Goal: Task Accomplishment & Management: Complete application form

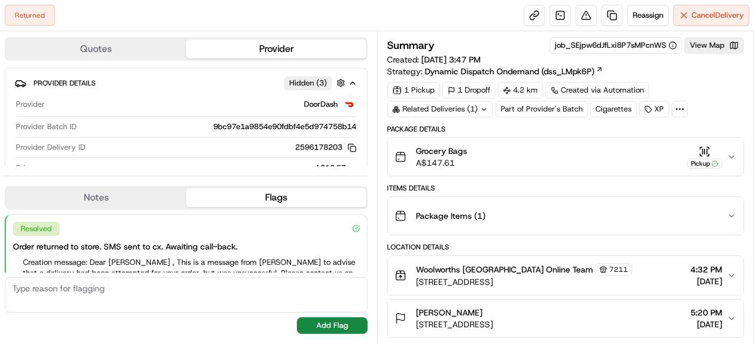
scroll to position [71, 0]
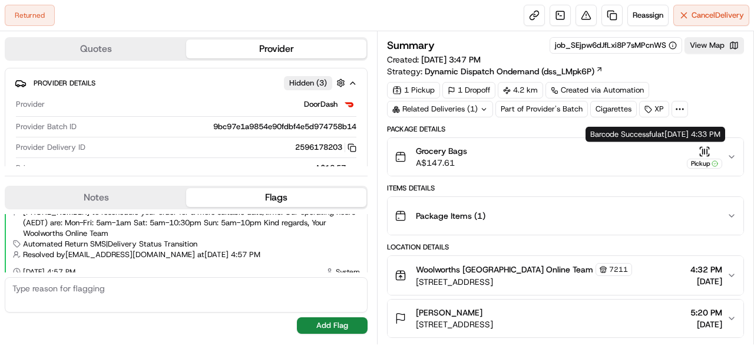
click at [730, 154] on icon "button" at bounding box center [731, 156] width 9 height 9
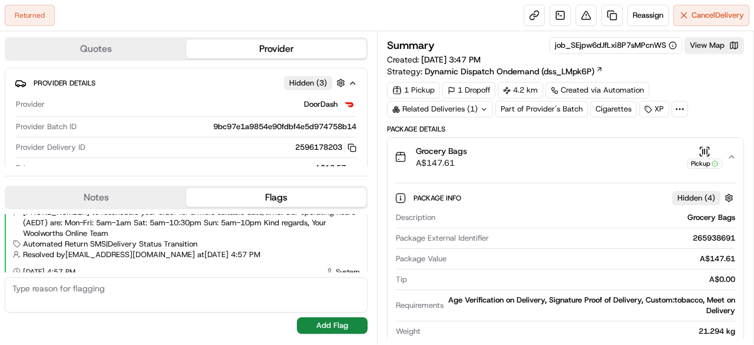
click at [730, 154] on icon "button" at bounding box center [731, 156] width 9 height 9
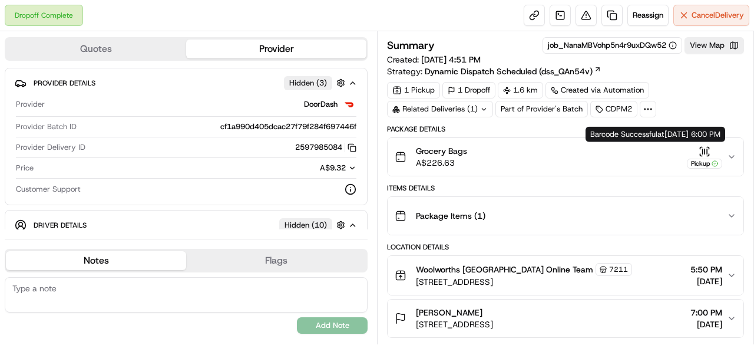
click at [730, 157] on icon "button" at bounding box center [731, 156] width 9 height 9
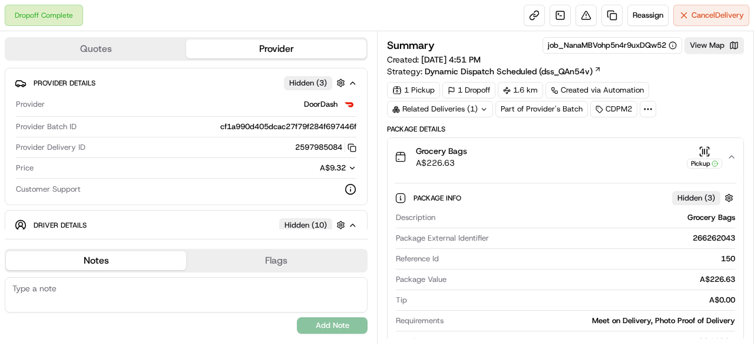
click at [730, 157] on icon "button" at bounding box center [731, 156] width 9 height 9
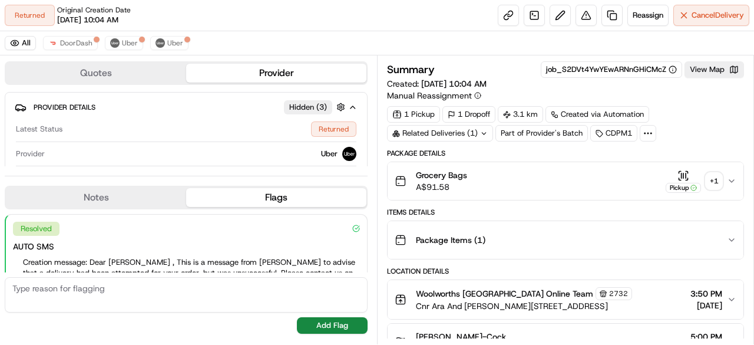
scroll to position [71, 0]
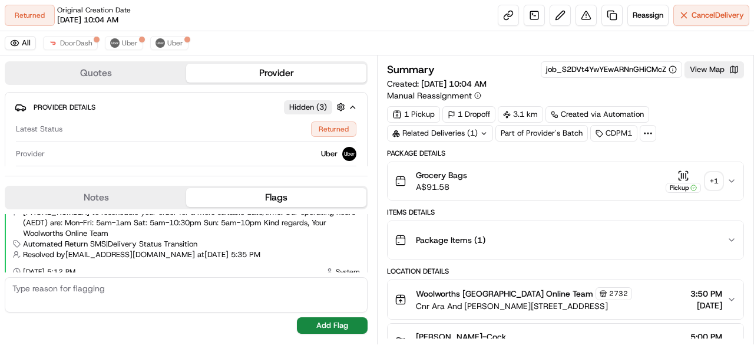
click at [456, 129] on div "Related Deliveries (1)" at bounding box center [440, 133] width 106 height 16
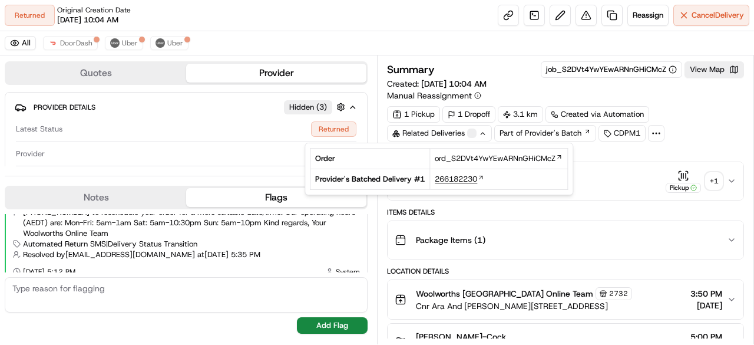
click at [454, 178] on span "266182230" at bounding box center [456, 179] width 42 height 11
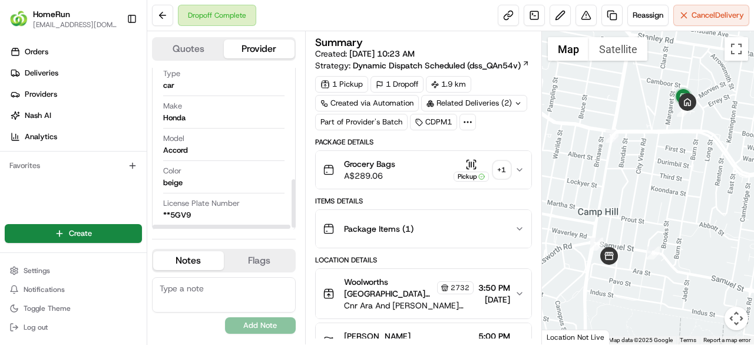
scroll to position [375, 0]
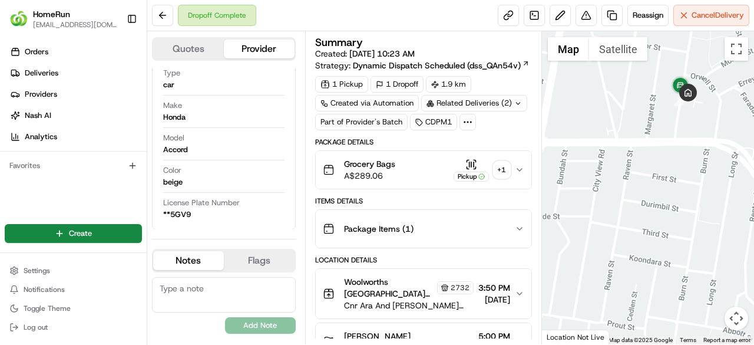
drag, startPoint x: 677, startPoint y: 124, endPoint x: 651, endPoint y: 303, distance: 181.0
click at [651, 303] on div at bounding box center [648, 187] width 213 height 313
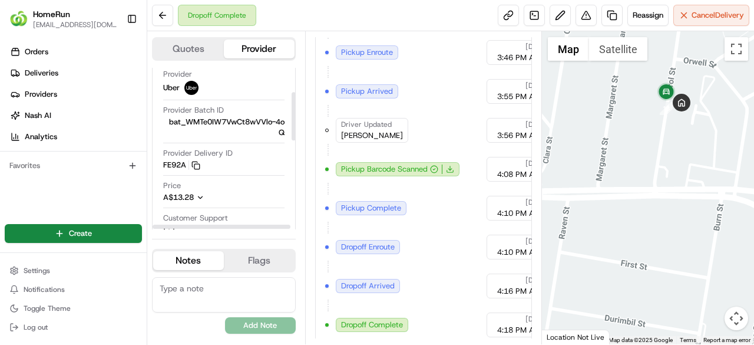
scroll to position [0, 0]
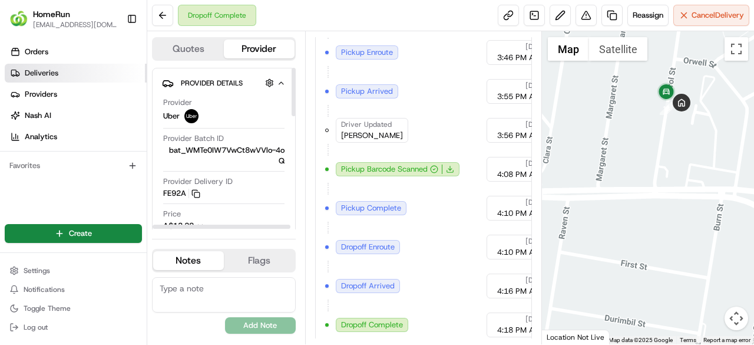
click at [55, 74] on span "Deliveries" at bounding box center [42, 73] width 34 height 11
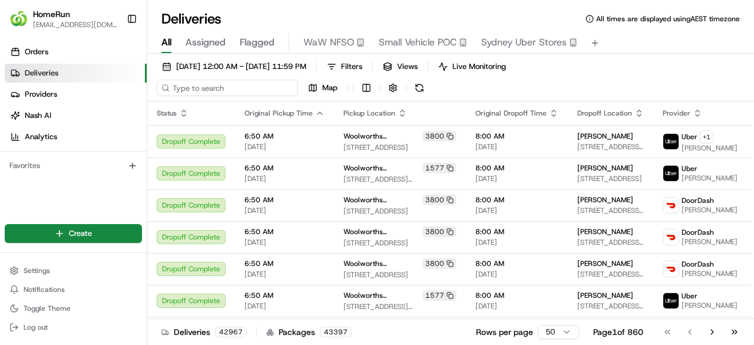
click at [182, 87] on input at bounding box center [227, 88] width 141 height 16
paste input "266194828"
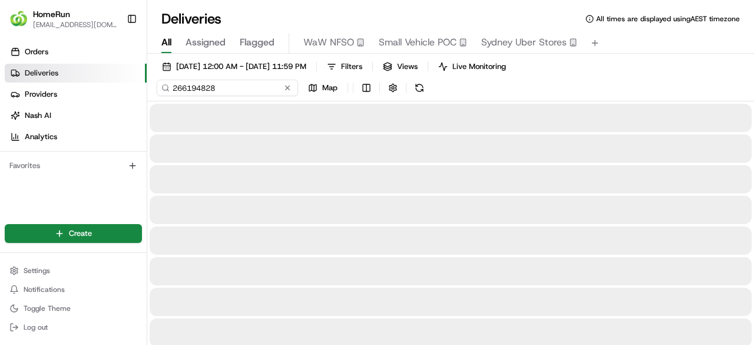
type input "266194828"
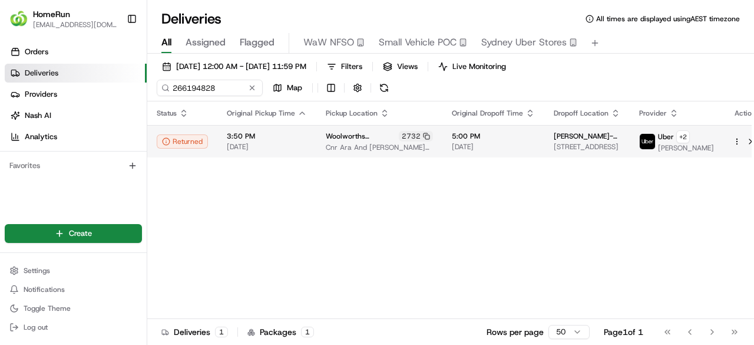
click at [577, 140] on span "Greta Liell-Cock" at bounding box center [587, 135] width 67 height 9
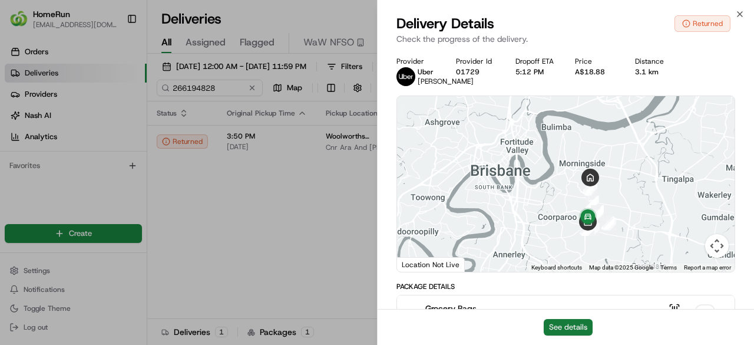
click at [567, 323] on button "See details" at bounding box center [568, 327] width 49 height 16
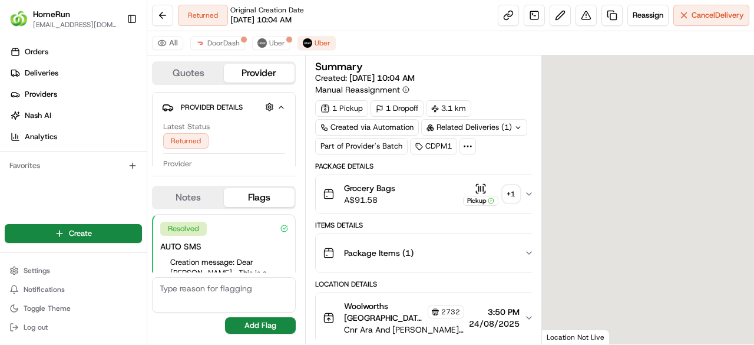
scroll to position [167, 0]
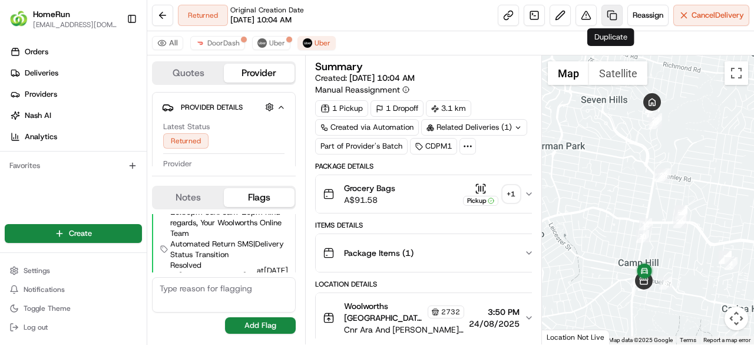
click at [608, 12] on link at bounding box center [611, 15] width 21 height 21
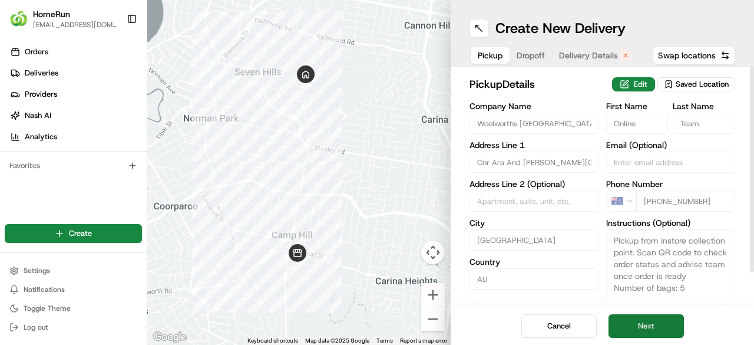
drag, startPoint x: 662, startPoint y: 328, endPoint x: 654, endPoint y: 321, distance: 10.4
click at [660, 328] on button "Next" at bounding box center [646, 326] width 75 height 24
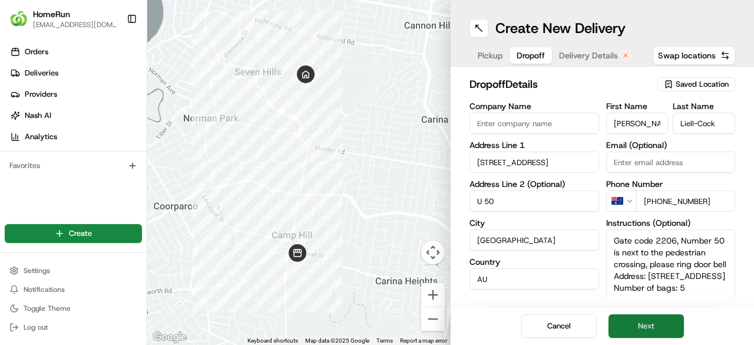
click at [664, 329] on button "Next" at bounding box center [646, 326] width 75 height 24
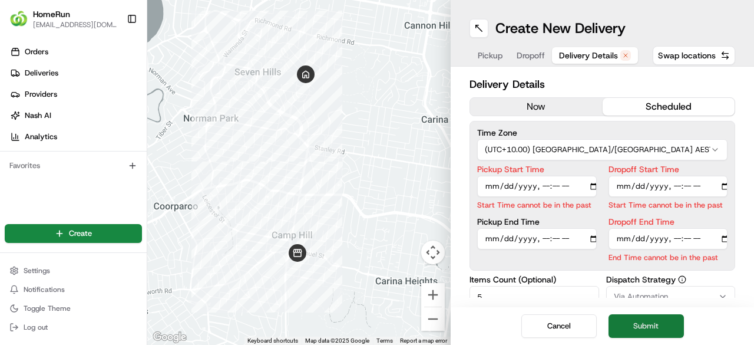
click at [662, 326] on button "Submit" at bounding box center [646, 326] width 75 height 24
click at [537, 105] on button "now" at bounding box center [536, 107] width 133 height 18
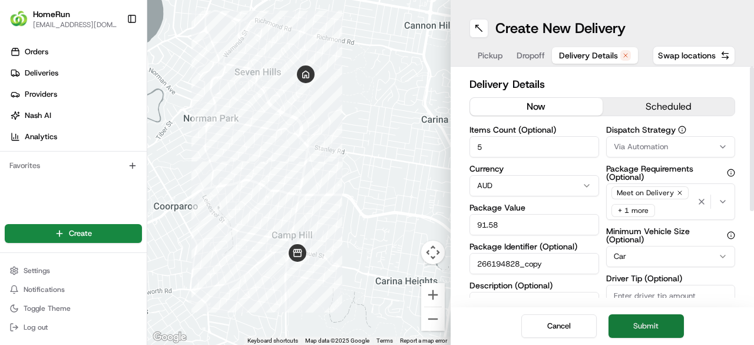
click at [656, 330] on button "Submit" at bounding box center [646, 326] width 75 height 24
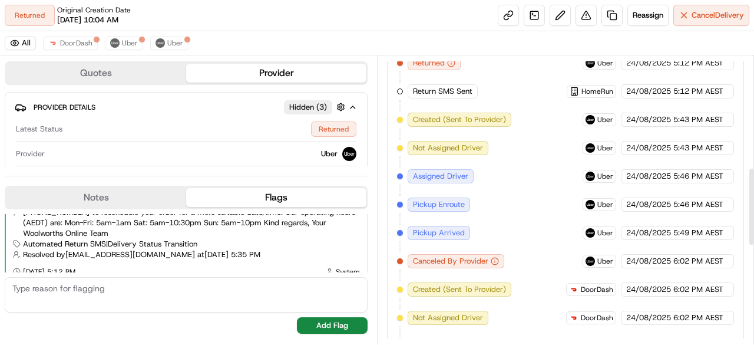
scroll to position [775, 0]
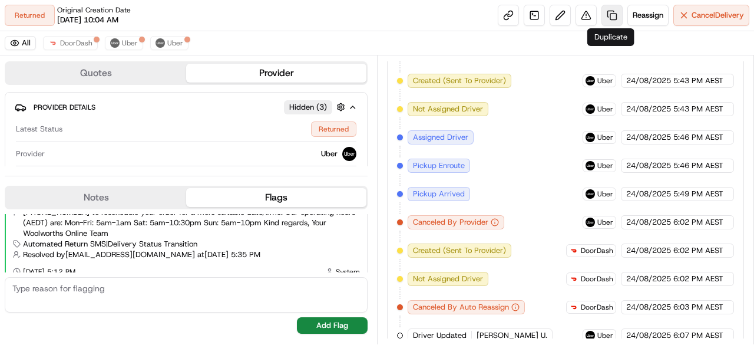
click at [608, 16] on link at bounding box center [611, 15] width 21 height 21
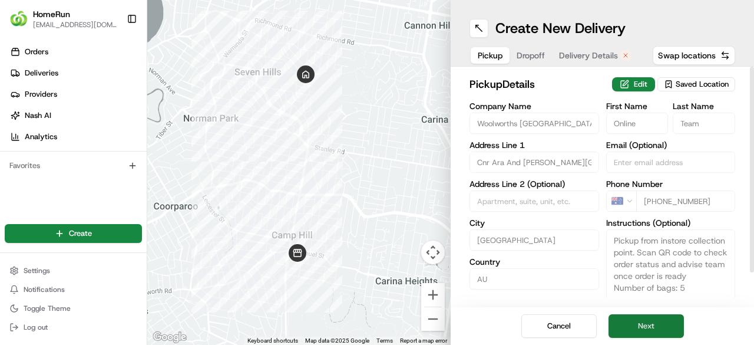
click at [642, 326] on button "Next" at bounding box center [646, 326] width 75 height 24
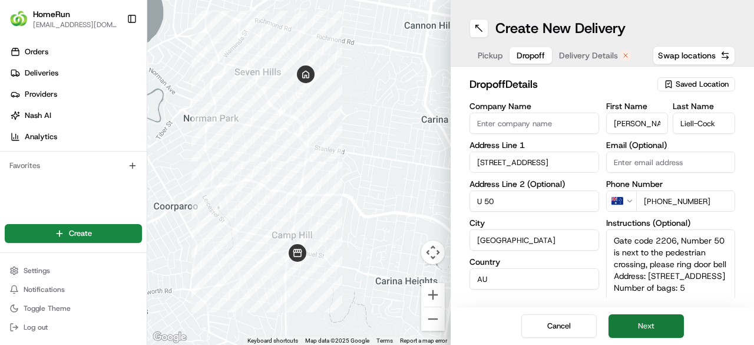
click at [655, 326] on button "Next" at bounding box center [646, 326] width 75 height 24
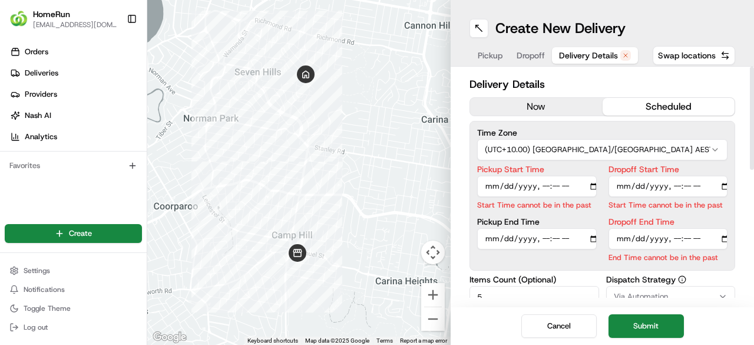
click at [491, 186] on input "Pickup Start Time" at bounding box center [537, 186] width 120 height 21
type input "2025-08-25T15:50"
click at [541, 186] on input "Pickup Start Time" at bounding box center [537, 186] width 120 height 21
click at [569, 185] on input "Pickup Start Time" at bounding box center [537, 186] width 120 height 21
type input "2025-08-25T08:00"
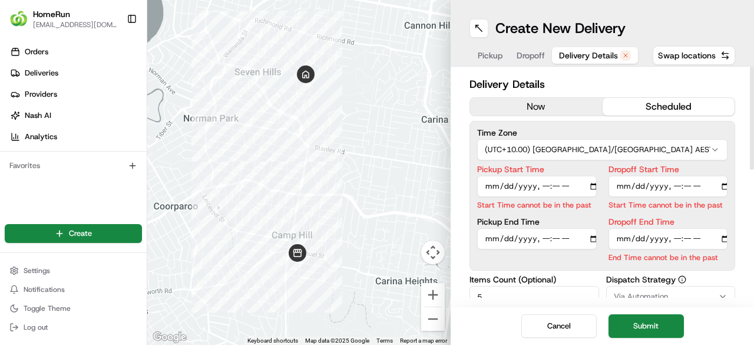
click at [623, 186] on input "Dropoff Start Time" at bounding box center [669, 186] width 120 height 21
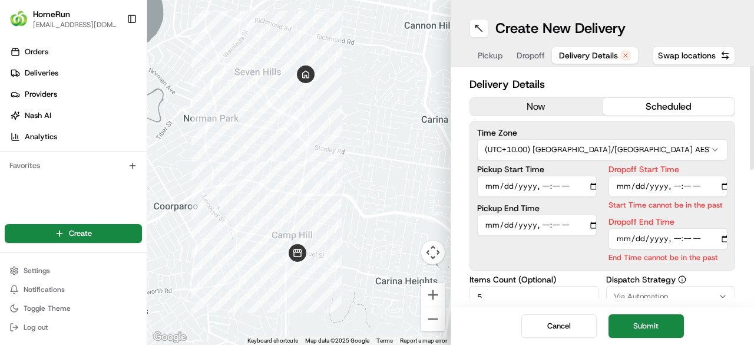
type input "2025-08-25T16:00"
click at [673, 186] on input "Dropoff Start Time" at bounding box center [669, 186] width 120 height 21
type input "2025-08-25T20:15"
click at [622, 240] on input "Dropoff End Time" at bounding box center [669, 238] width 120 height 21
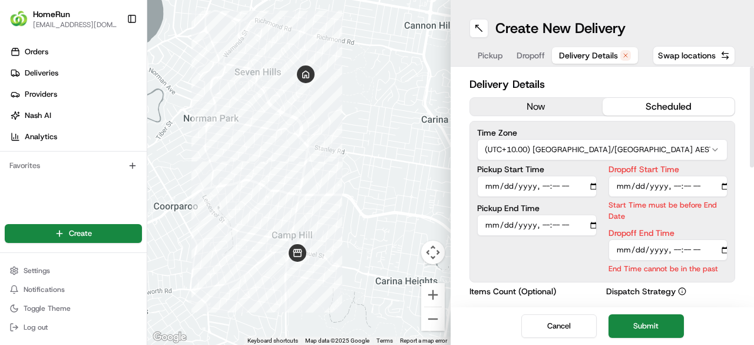
type input "2025-08-25T17:00"
click at [677, 252] on input "Dropoff End Time" at bounding box center [669, 249] width 120 height 21
type input "2025-08-25T20:30"
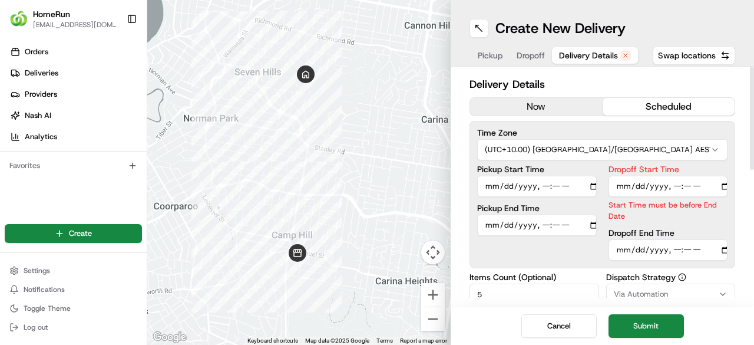
click at [717, 307] on div "Cancel Submit" at bounding box center [602, 326] width 303 height 38
click at [705, 187] on input "Dropoff Start Time" at bounding box center [669, 186] width 120 height 21
type input "2025-08-25T08:15"
click at [703, 251] on div "Delivery Details now scheduled Time Zone (UTC+10.00) Australia/Sydney AEST Pick…" at bounding box center [603, 335] width 266 height 518
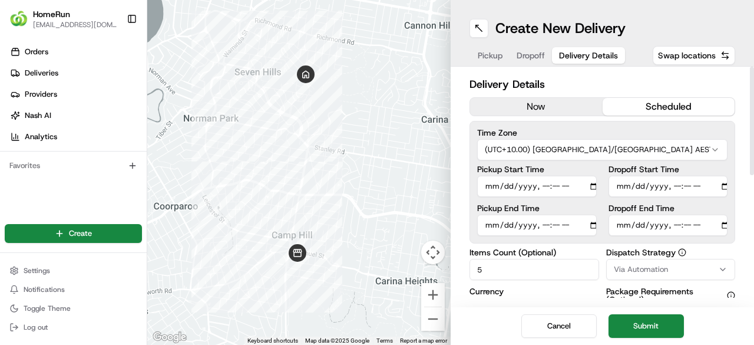
type input "2025-08-25T08:30"
click at [729, 247] on div "Delivery Details now scheduled Time Zone (UTC+10.00) Australia/Sydney AEST Pick…" at bounding box center [603, 323] width 266 height 494
click at [667, 319] on button "Submit" at bounding box center [646, 326] width 75 height 24
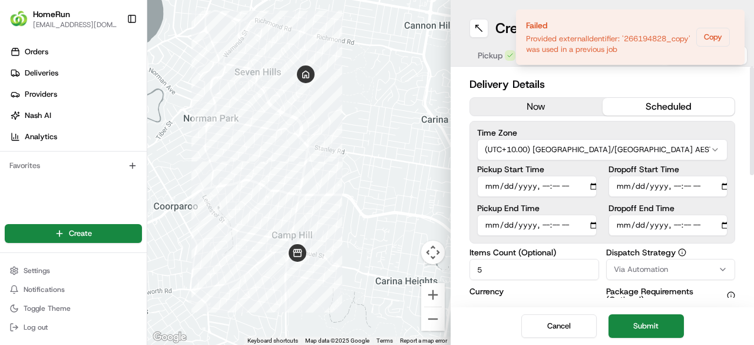
click at [646, 328] on button "Submit" at bounding box center [646, 326] width 75 height 24
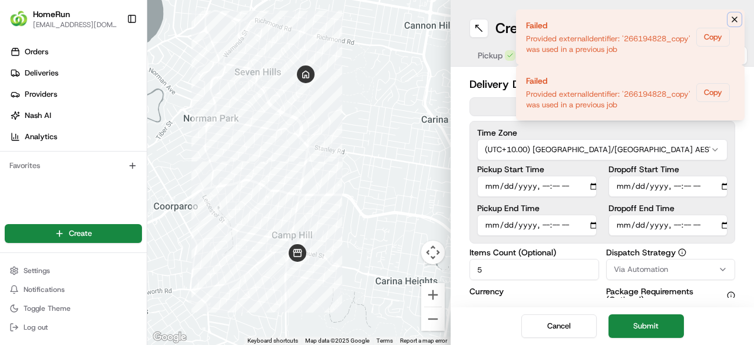
click at [738, 18] on icon "Notifications (F8)" at bounding box center [734, 19] width 9 height 9
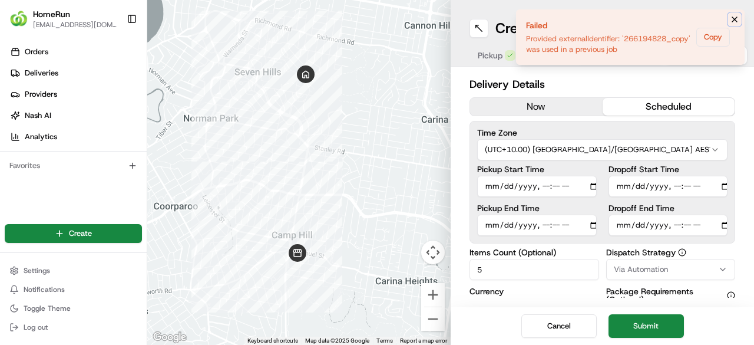
click at [739, 17] on icon "Notifications (F8)" at bounding box center [734, 19] width 9 height 9
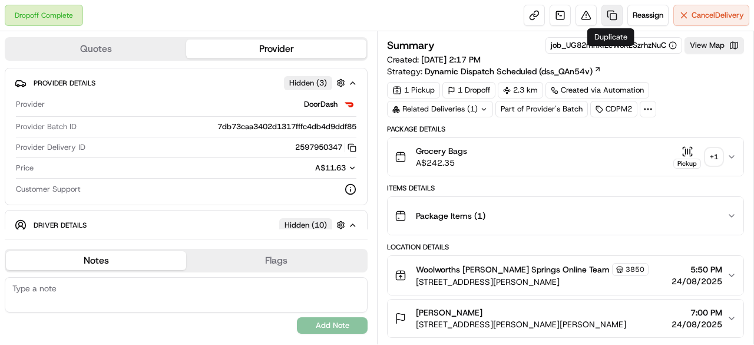
click at [610, 14] on link at bounding box center [611, 15] width 21 height 21
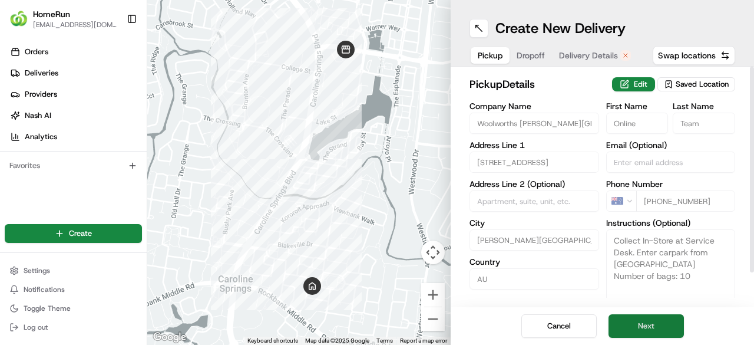
click at [647, 330] on button "Next" at bounding box center [646, 326] width 75 height 24
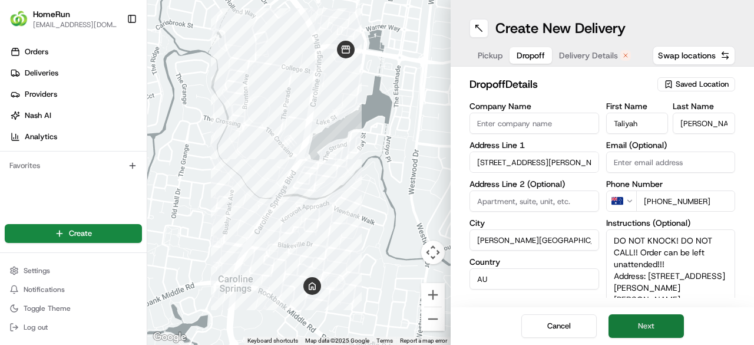
click at [656, 324] on button "Next" at bounding box center [646, 326] width 75 height 24
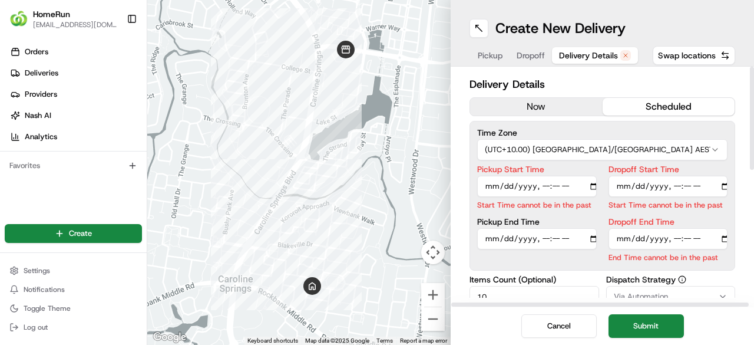
click at [534, 105] on button "now" at bounding box center [536, 107] width 133 height 18
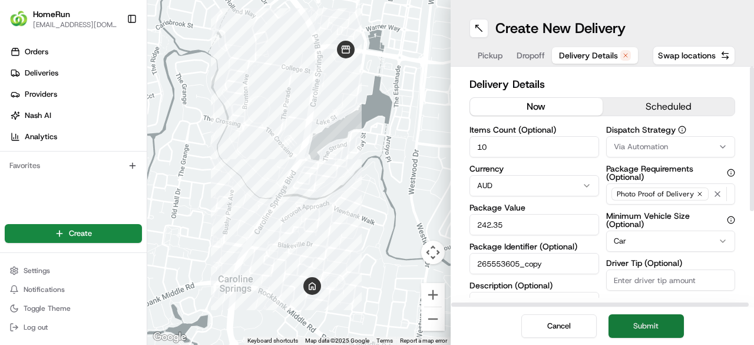
click at [649, 328] on button "Submit" at bounding box center [646, 326] width 75 height 24
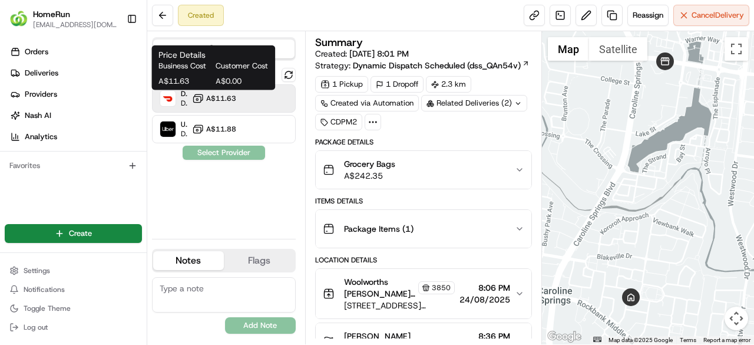
click at [234, 100] on span "A$11.63" at bounding box center [221, 98] width 30 height 9
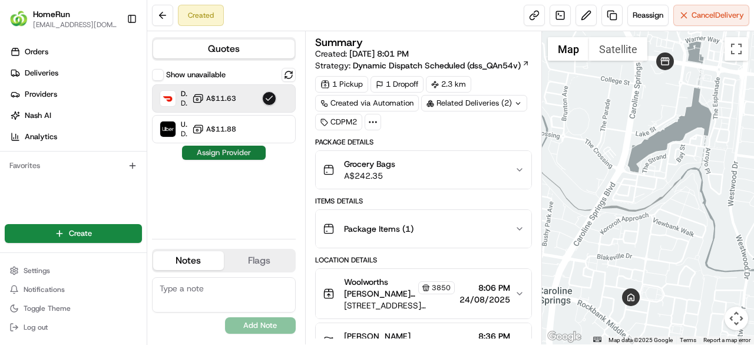
click at [240, 151] on button "Assign Provider" at bounding box center [224, 153] width 84 height 14
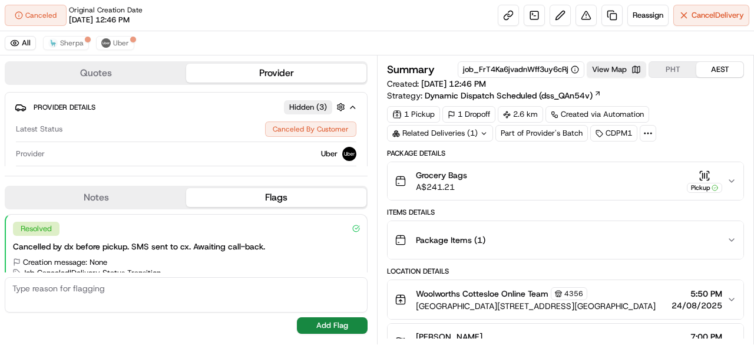
scroll to position [143, 0]
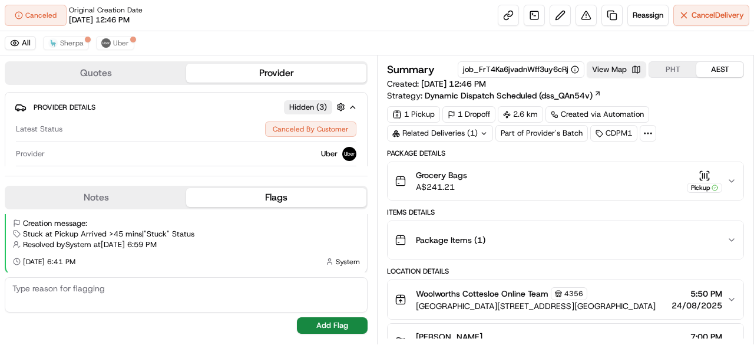
click at [733, 180] on icon "button" at bounding box center [731, 180] width 9 height 9
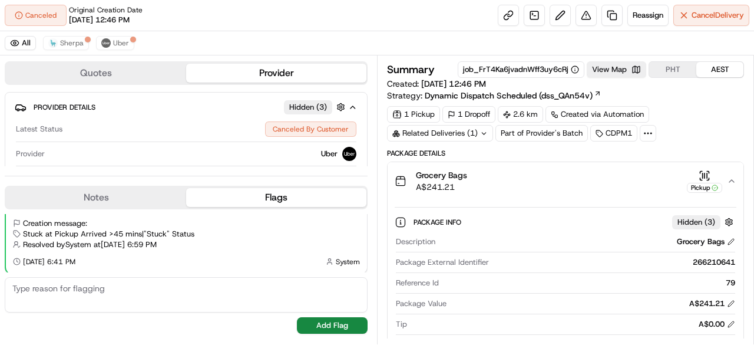
click at [733, 180] on icon "button" at bounding box center [731, 181] width 5 height 2
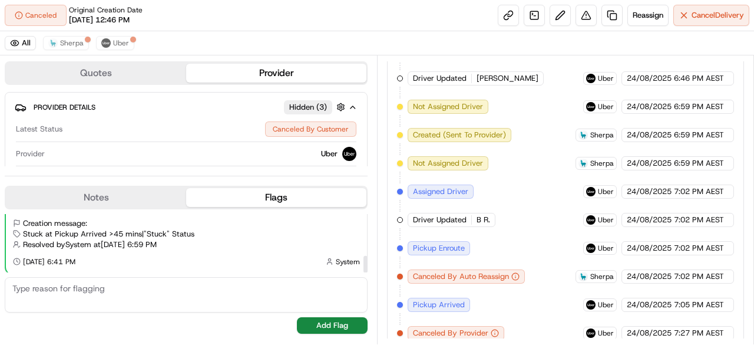
scroll to position [142, 0]
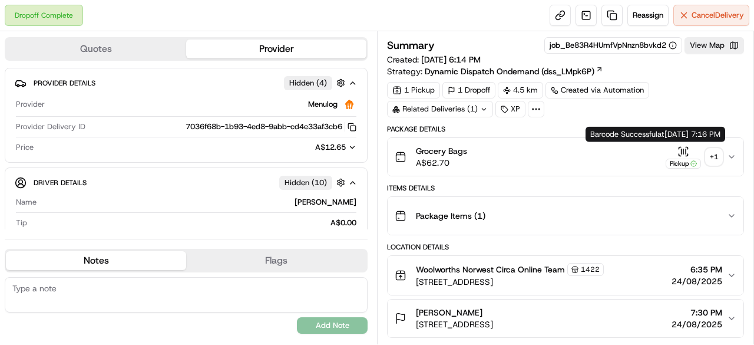
click at [712, 158] on div "+ 1" at bounding box center [714, 156] width 16 height 16
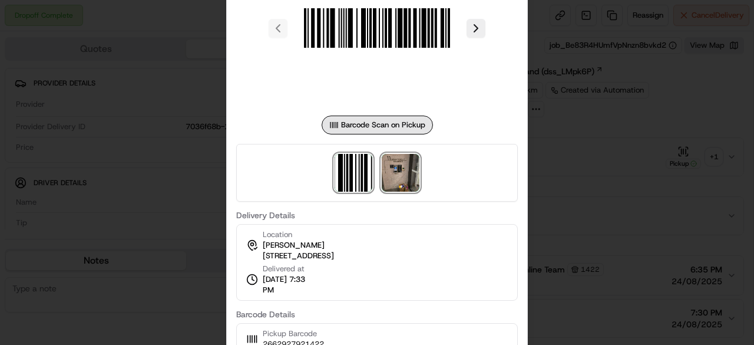
click at [404, 170] on img at bounding box center [401, 173] width 38 height 38
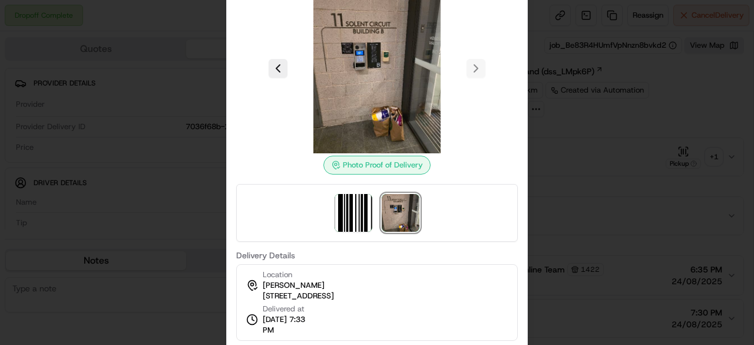
click at [476, 70] on div at bounding box center [377, 69] width 282 height 170
click at [551, 94] on div at bounding box center [377, 172] width 754 height 345
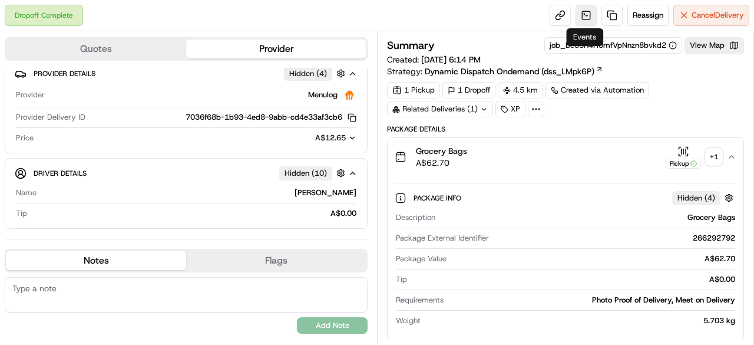
click at [588, 16] on link at bounding box center [586, 15] width 21 height 21
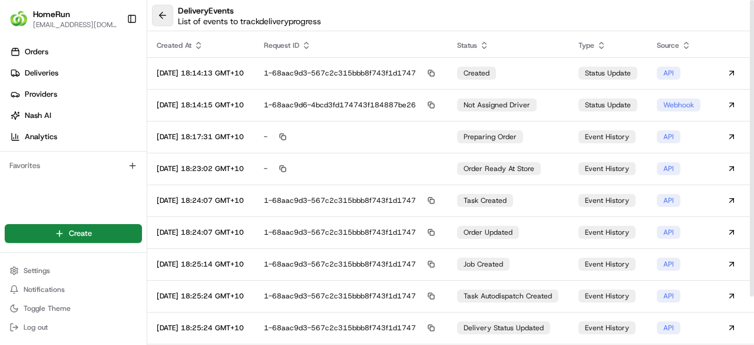
click at [158, 16] on button at bounding box center [162, 15] width 21 height 21
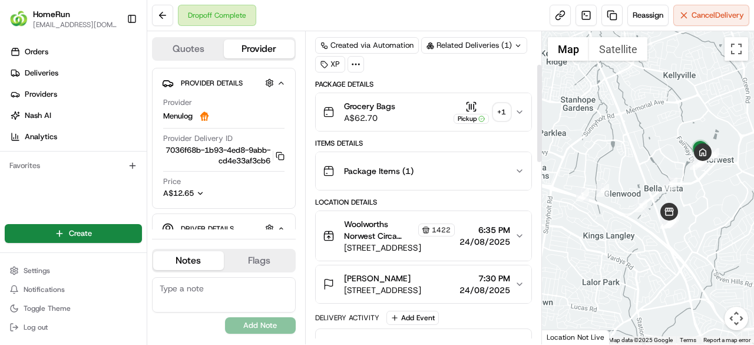
scroll to position [118, 0]
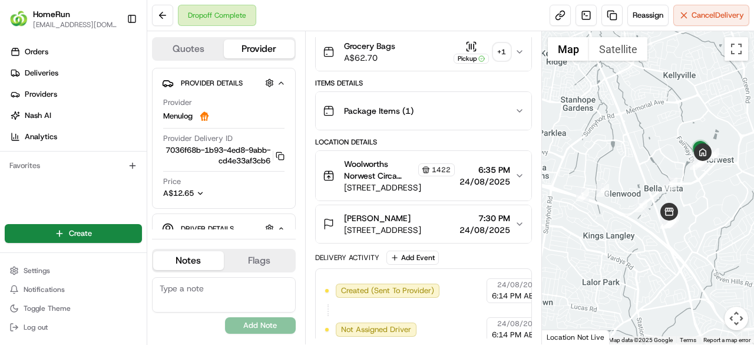
click at [517, 219] on icon "button" at bounding box center [519, 223] width 9 height 9
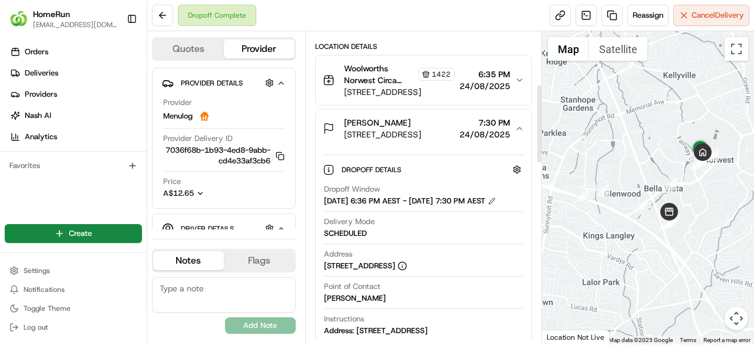
scroll to position [0, 0]
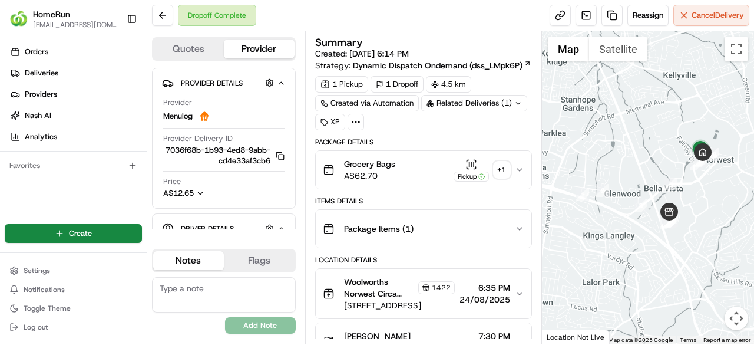
click at [502, 166] on div "+ 1" at bounding box center [502, 169] width 16 height 16
